Goal: Find specific page/section: Locate a particular part of the current website

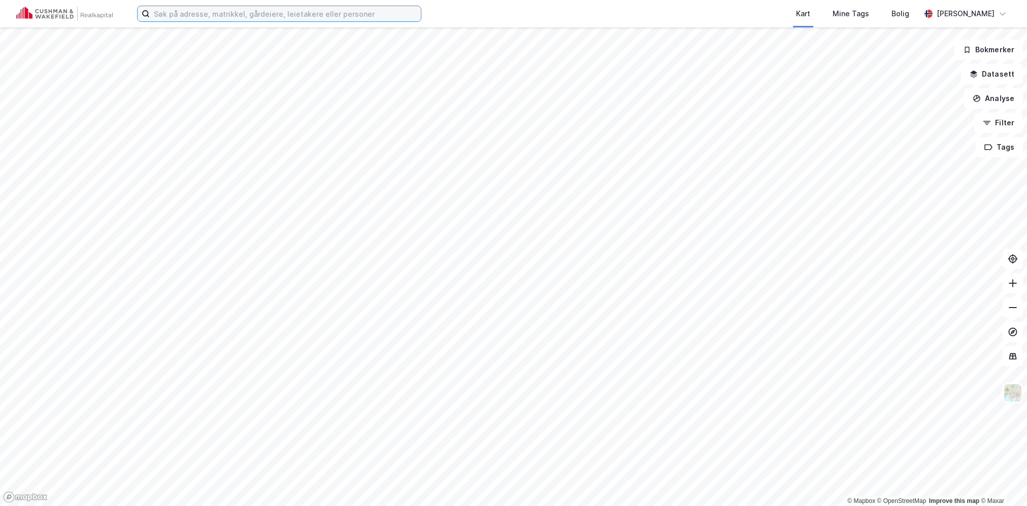
click at [321, 15] on input at bounding box center [285, 13] width 271 height 15
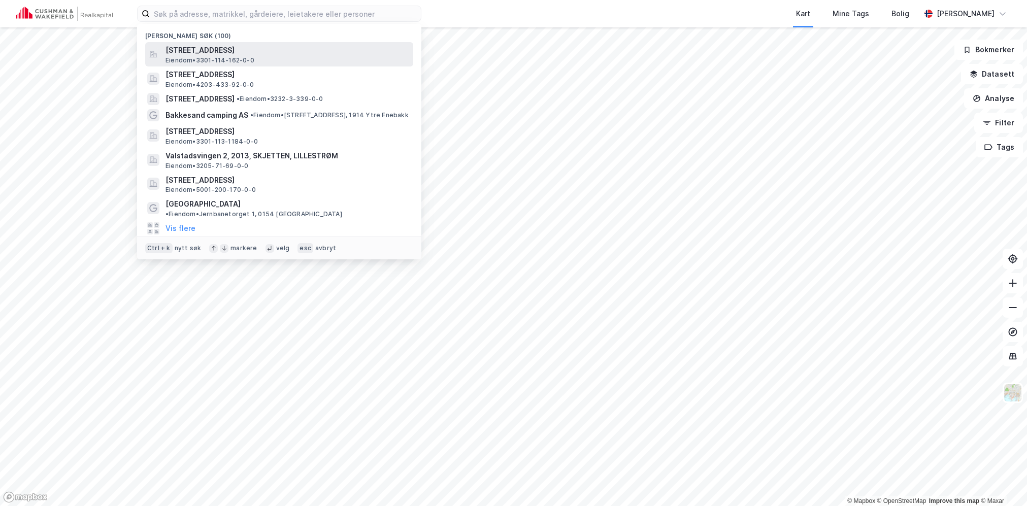
click at [319, 49] on span "[STREET_ADDRESS]" at bounding box center [288, 50] width 244 height 12
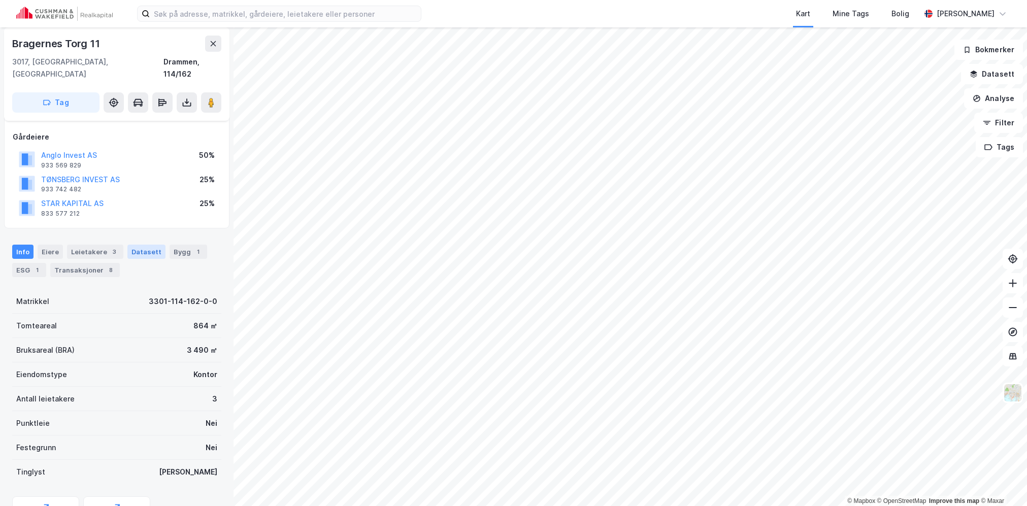
scroll to position [95, 0]
